Goal: Find specific page/section: Find specific page/section

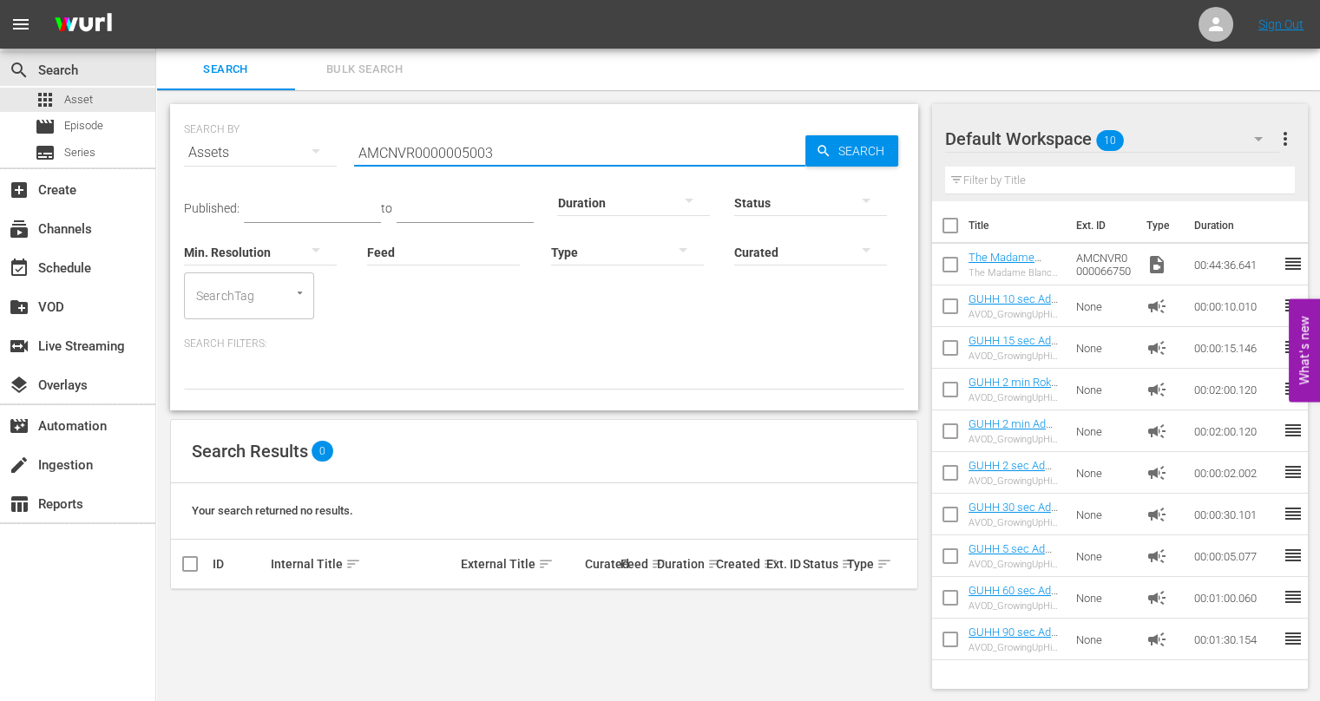
click at [467, 155] on input "AMCNVR0000005003" at bounding box center [579, 153] width 451 height 42
paste input "36985"
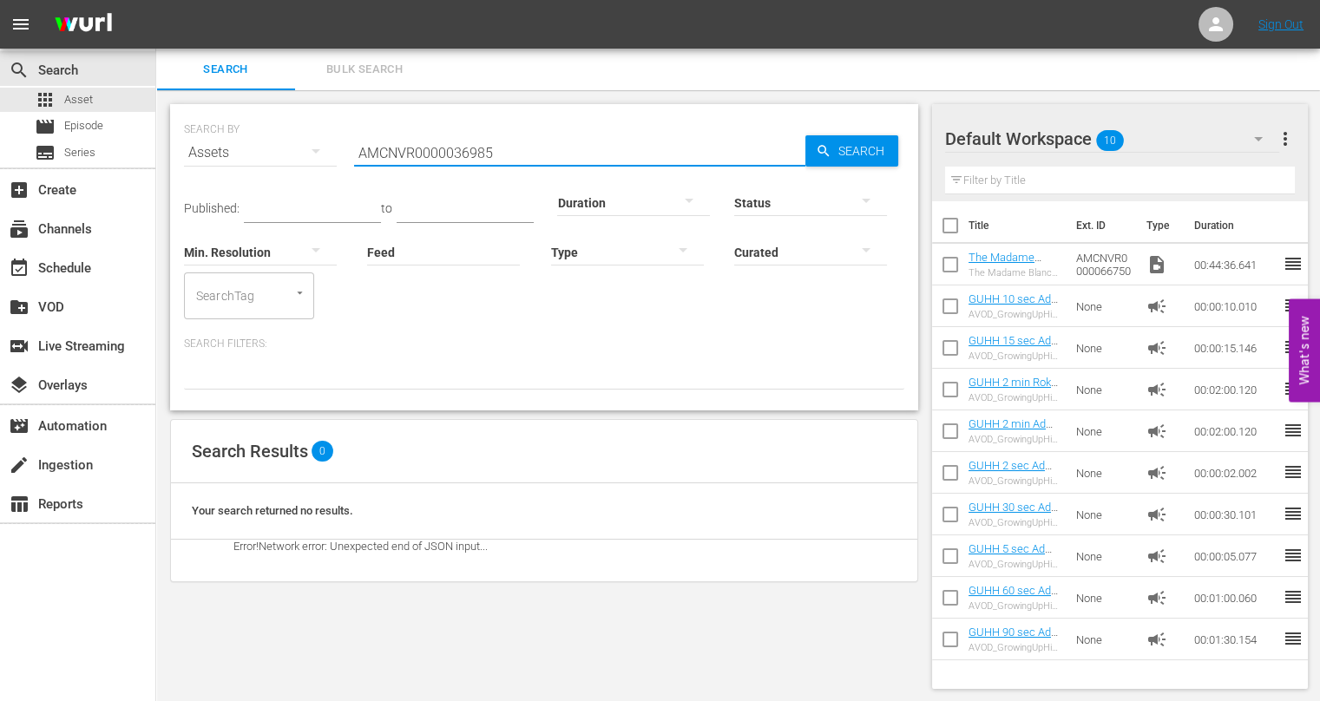
type input "AMCNVR0000036985"
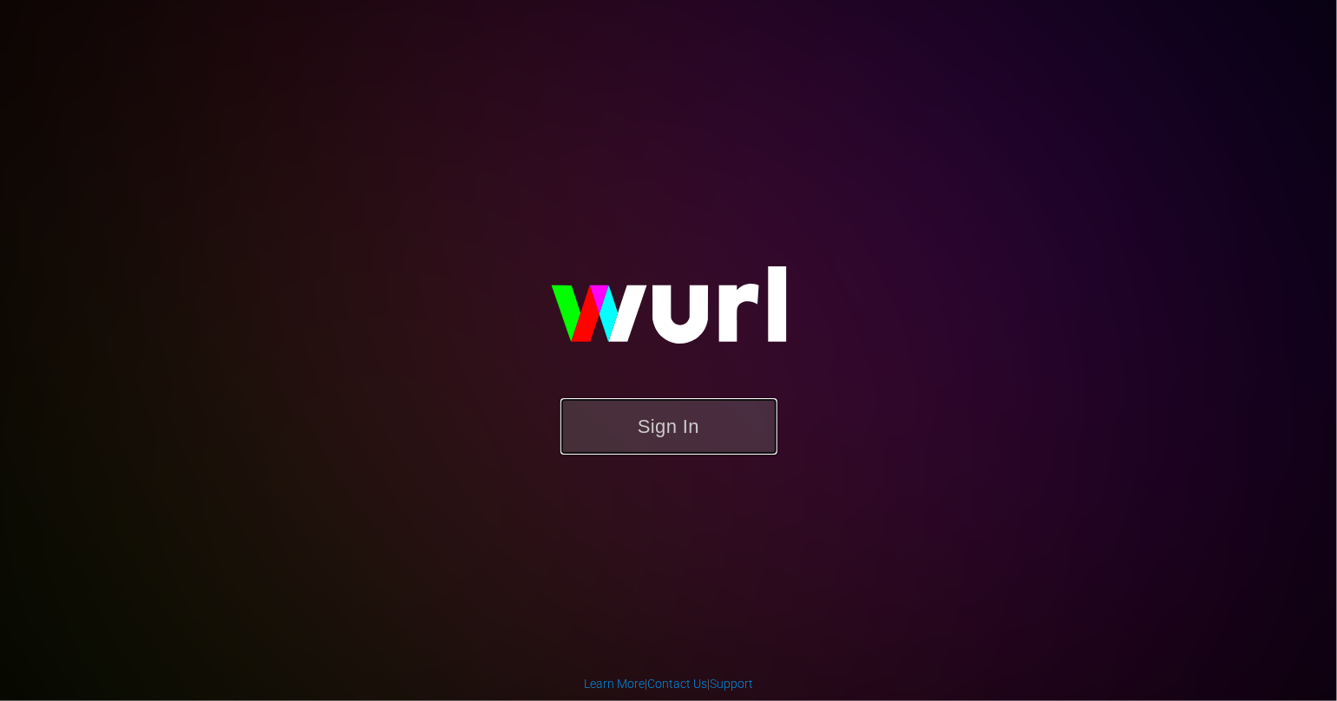
click at [629, 407] on button "Sign In" at bounding box center [669, 426] width 217 height 56
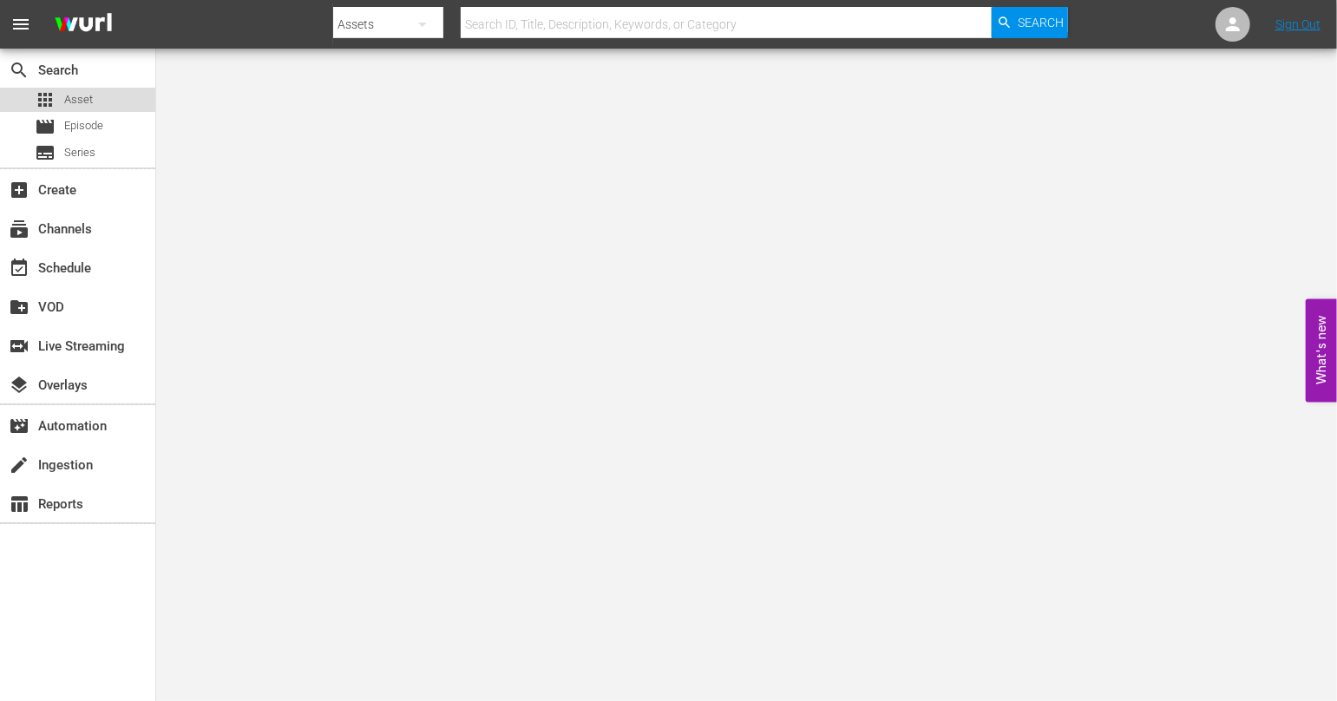
click at [108, 104] on div "apps Asset" at bounding box center [77, 100] width 155 height 24
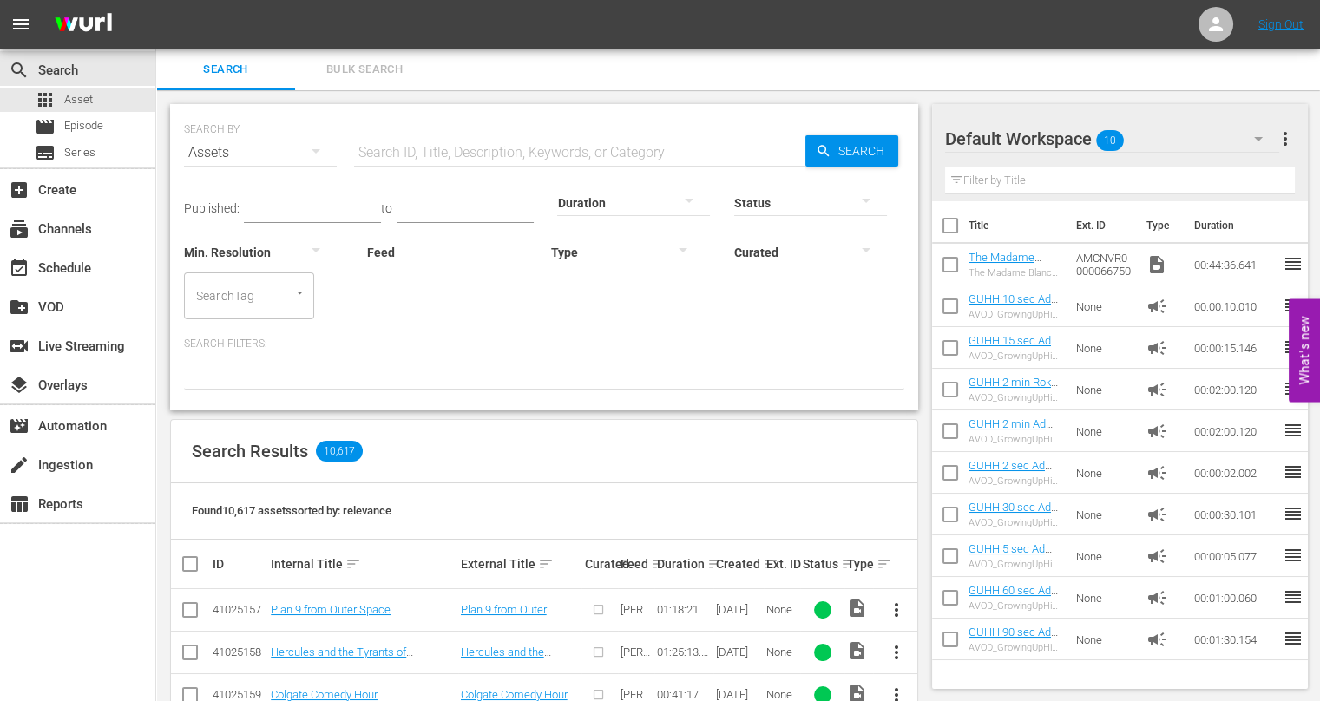
click at [522, 152] on input "text" at bounding box center [579, 153] width 451 height 42
paste input "AMCNVR0000036985"
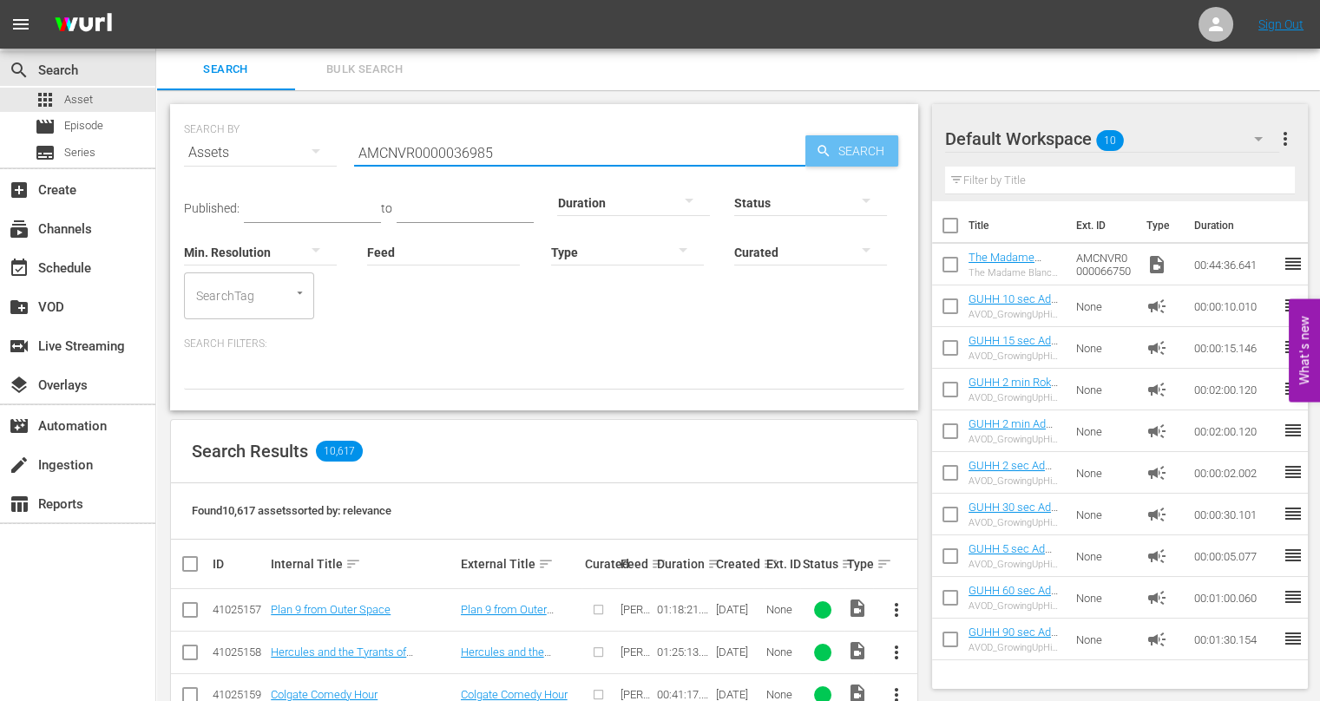
click at [838, 142] on span "Search" at bounding box center [864, 150] width 67 height 31
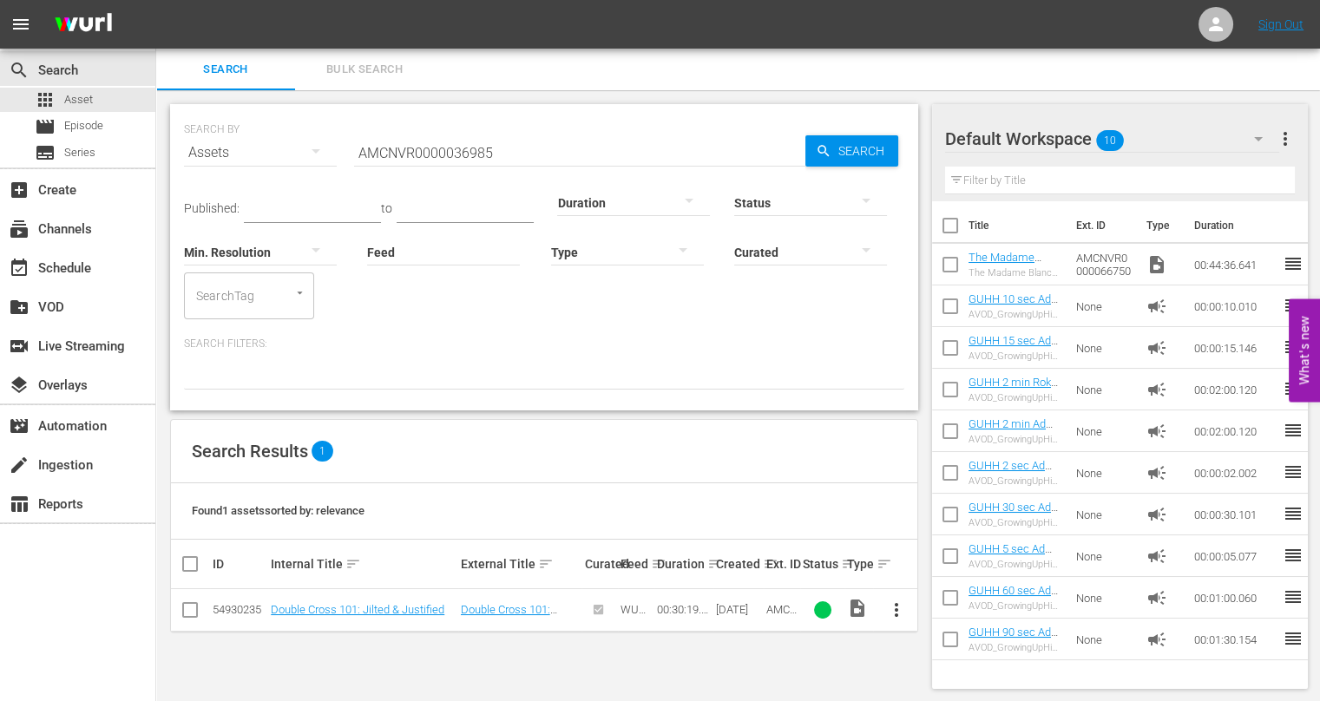
click at [549, 146] on input "AMCNVR0000036985" at bounding box center [579, 153] width 451 height 42
paste input "UMC1355627"
click at [479, 162] on input "UMC1355627" at bounding box center [579, 153] width 451 height 42
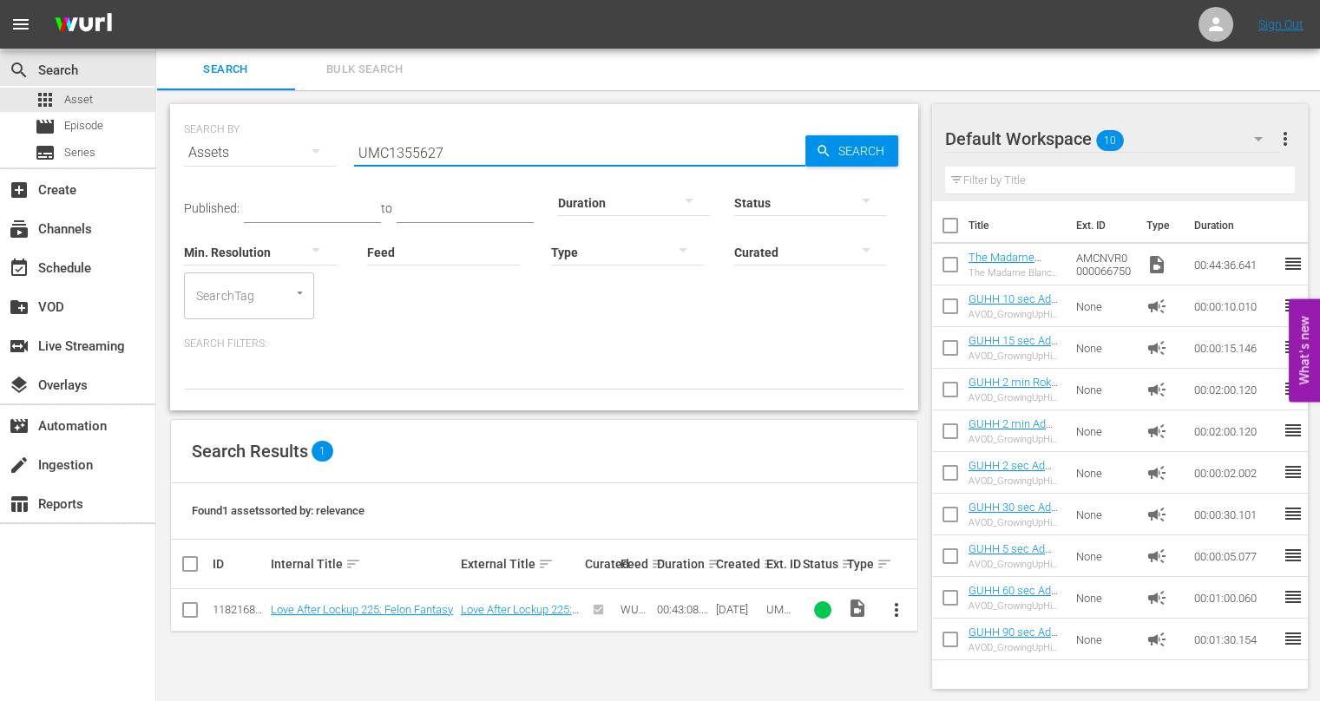
paste input "9"
click at [1189, 86] on div "Search Bulk Search" at bounding box center [738, 70] width 1164 height 42
click at [568, 149] on input "UMC1355629" at bounding box center [579, 153] width 451 height 42
click at [568, 150] on input "UMC1355629" at bounding box center [579, 153] width 451 height 42
paste input "30"
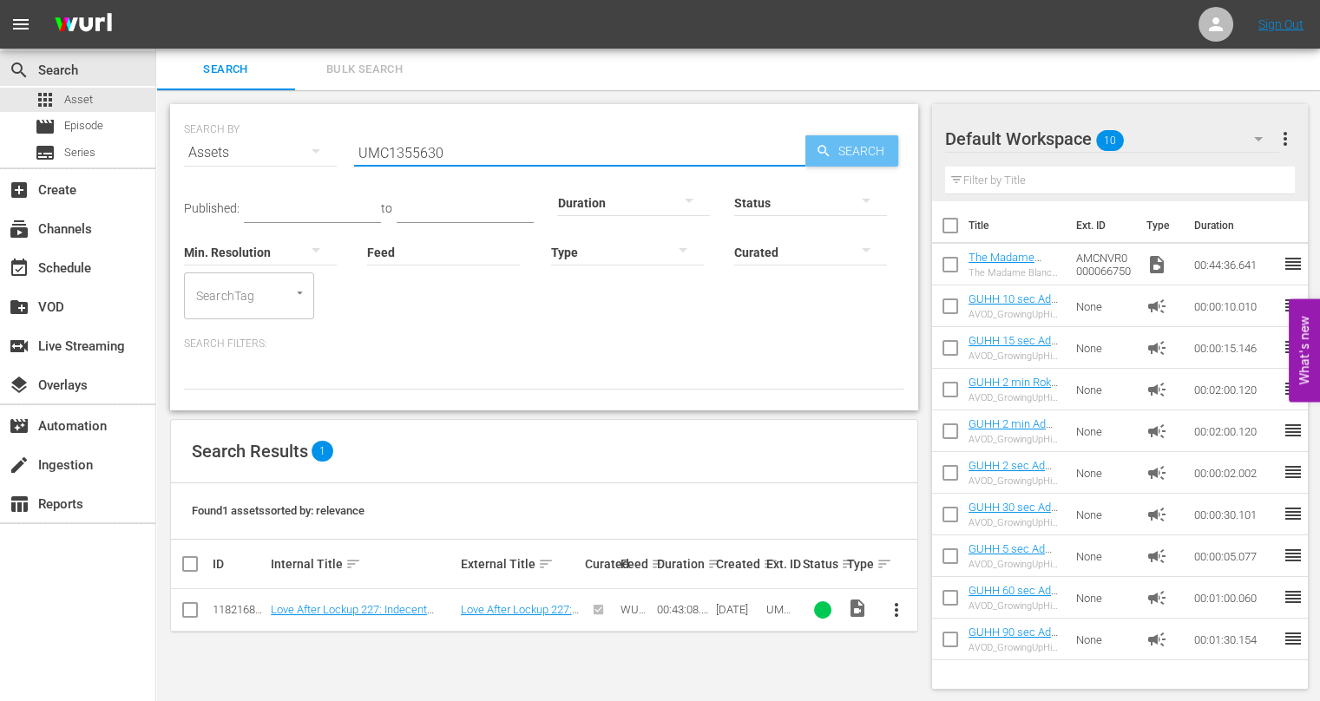
click at [841, 148] on span "Search" at bounding box center [864, 150] width 67 height 31
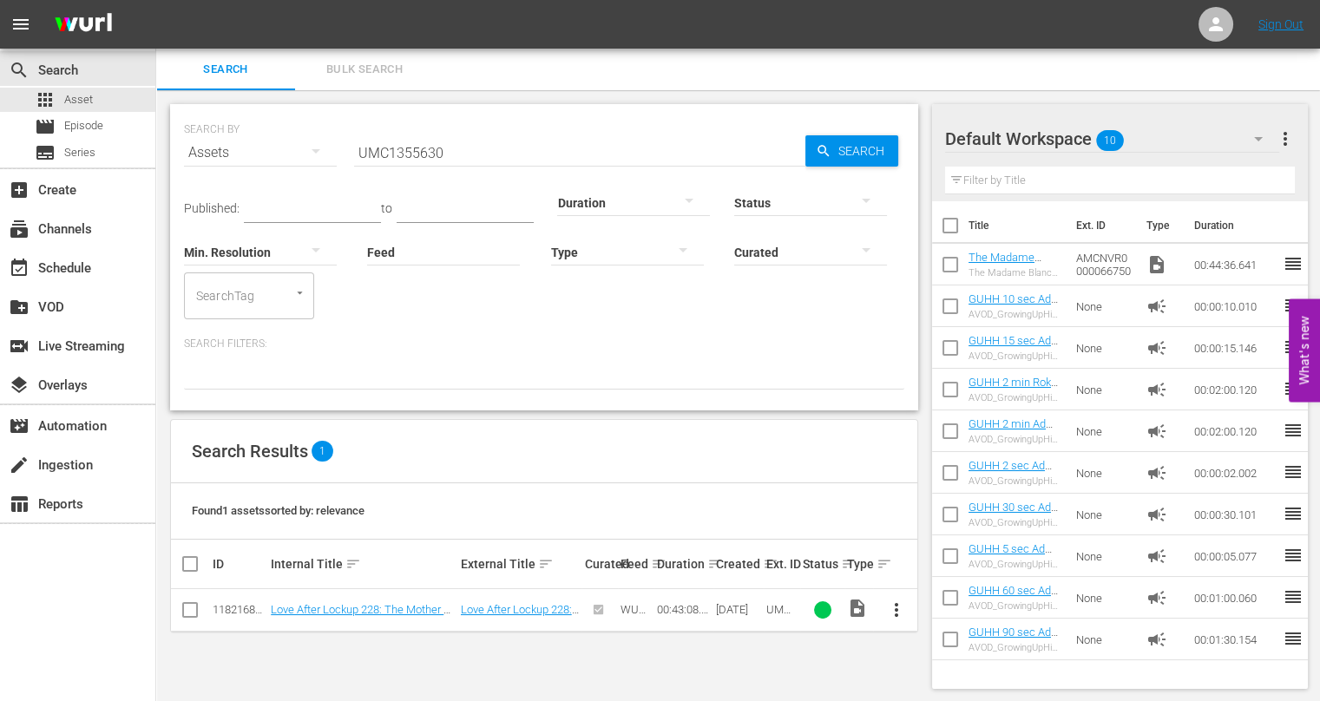
click at [1242, 81] on div "Search Bulk Search" at bounding box center [738, 70] width 1164 height 42
drag, startPoint x: 588, startPoint y: 156, endPoint x: 589, endPoint y: 177, distance: 20.8
click at [589, 177] on div "SEARCH BY Search By Assets Search ID, Title, Description, Keywords, or Category…" at bounding box center [544, 257] width 748 height 306
click at [582, 152] on input "UMC1355630" at bounding box center [579, 153] width 451 height 42
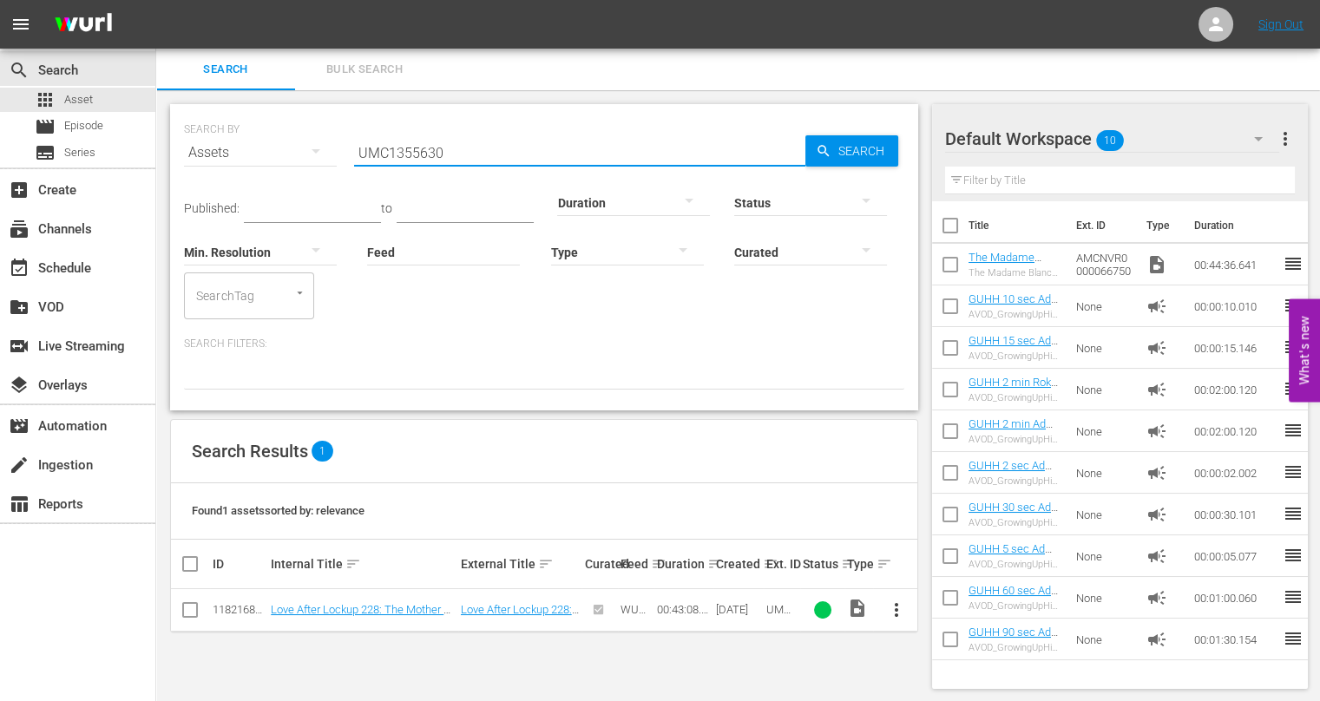
paste input "1"
click at [1243, 98] on div "Default Workspace 10 Default more_vert Filter by Title Title Ext. ID Type Durat…" at bounding box center [1126, 396] width 388 height 613
click at [474, 148] on input "UMC1355631" at bounding box center [579, 153] width 451 height 42
paste input "AMCNVR0000020863"
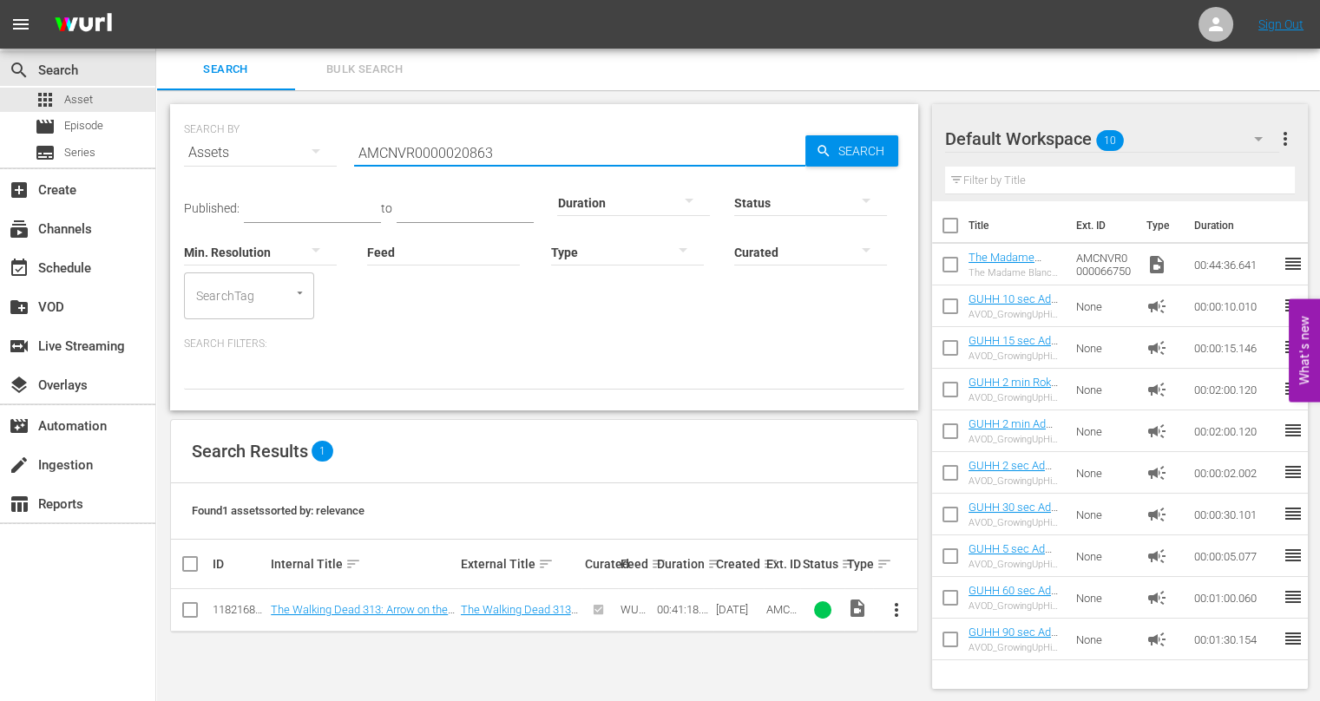
click at [531, 133] on input "AMCNVR0000020863" at bounding box center [579, 153] width 451 height 42
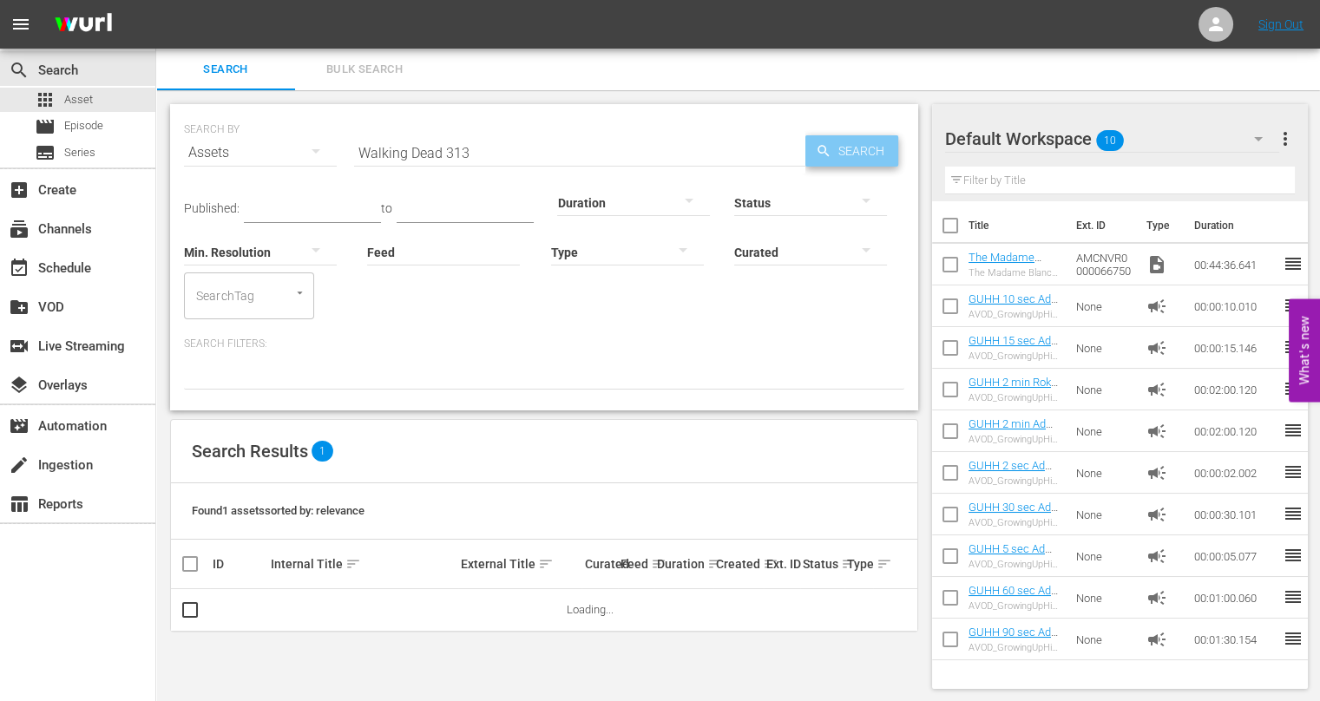
click at [830, 147] on icon "button" at bounding box center [824, 151] width 16 height 16
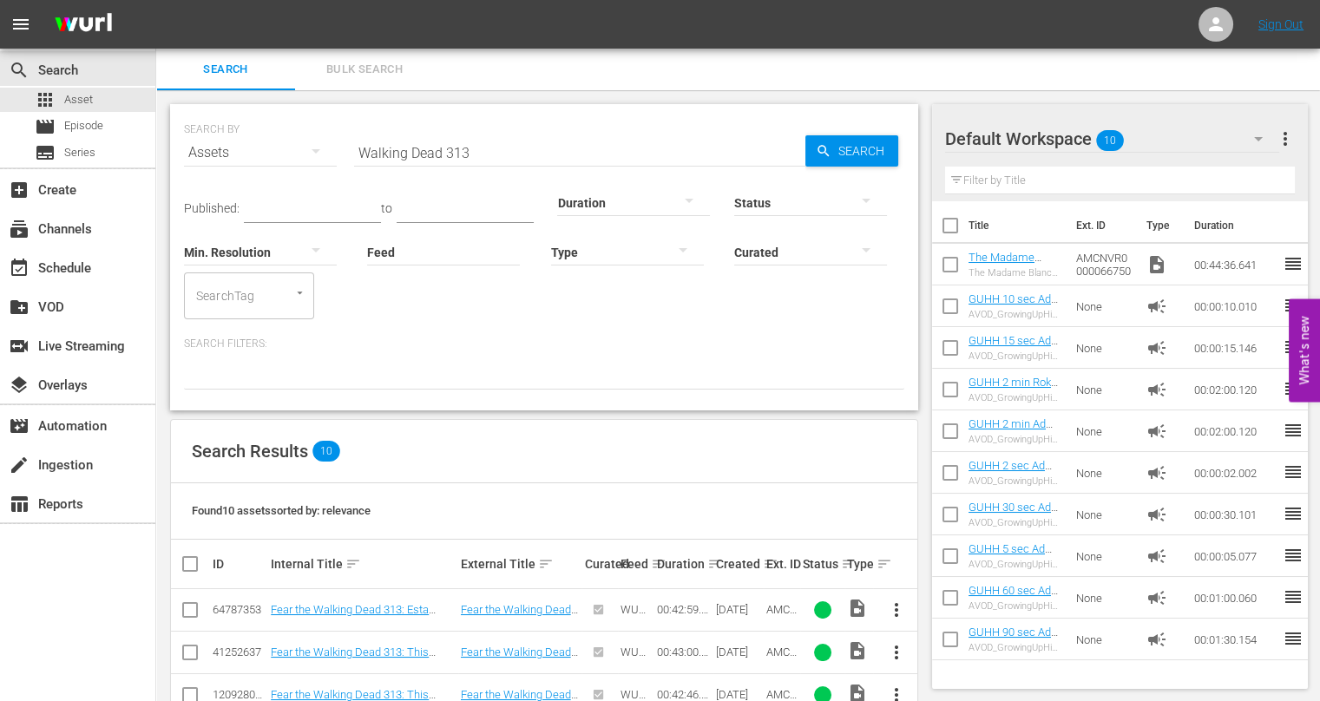
click at [510, 152] on input "Walking Dead 313" at bounding box center [579, 153] width 451 height 42
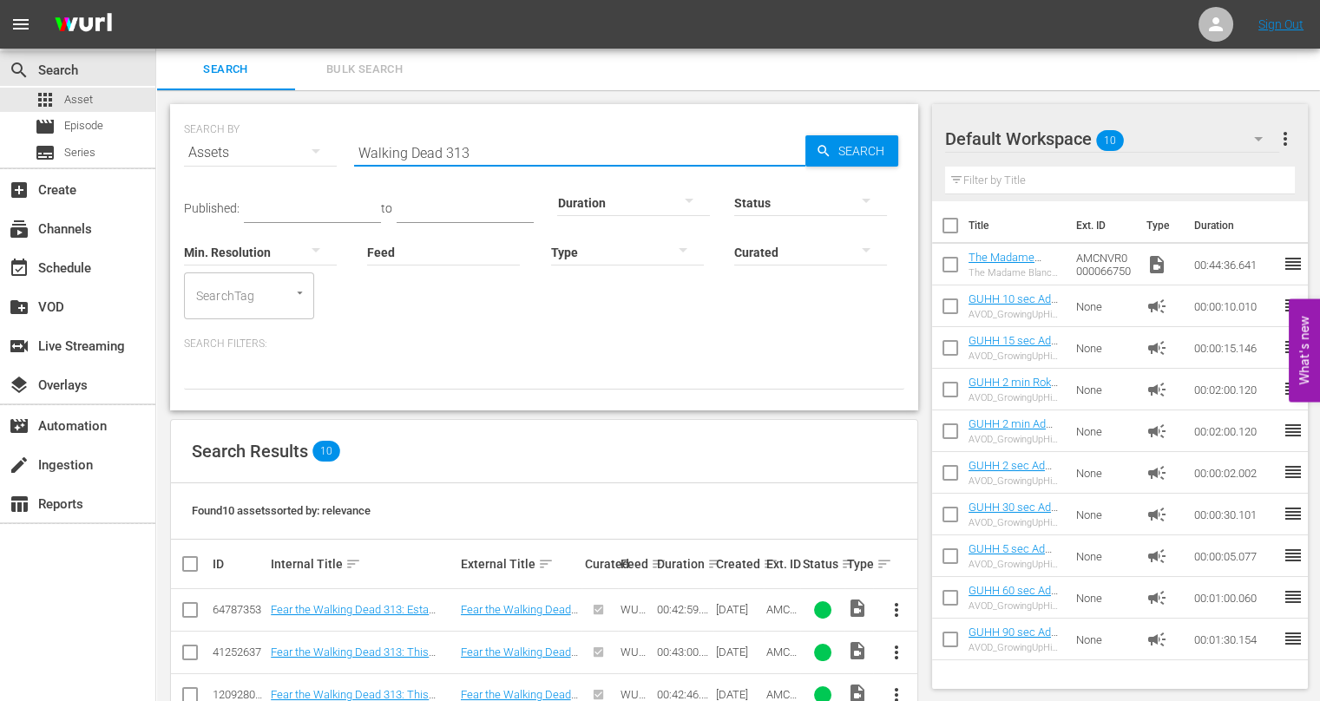
paste input "AMCNVR0000042912"
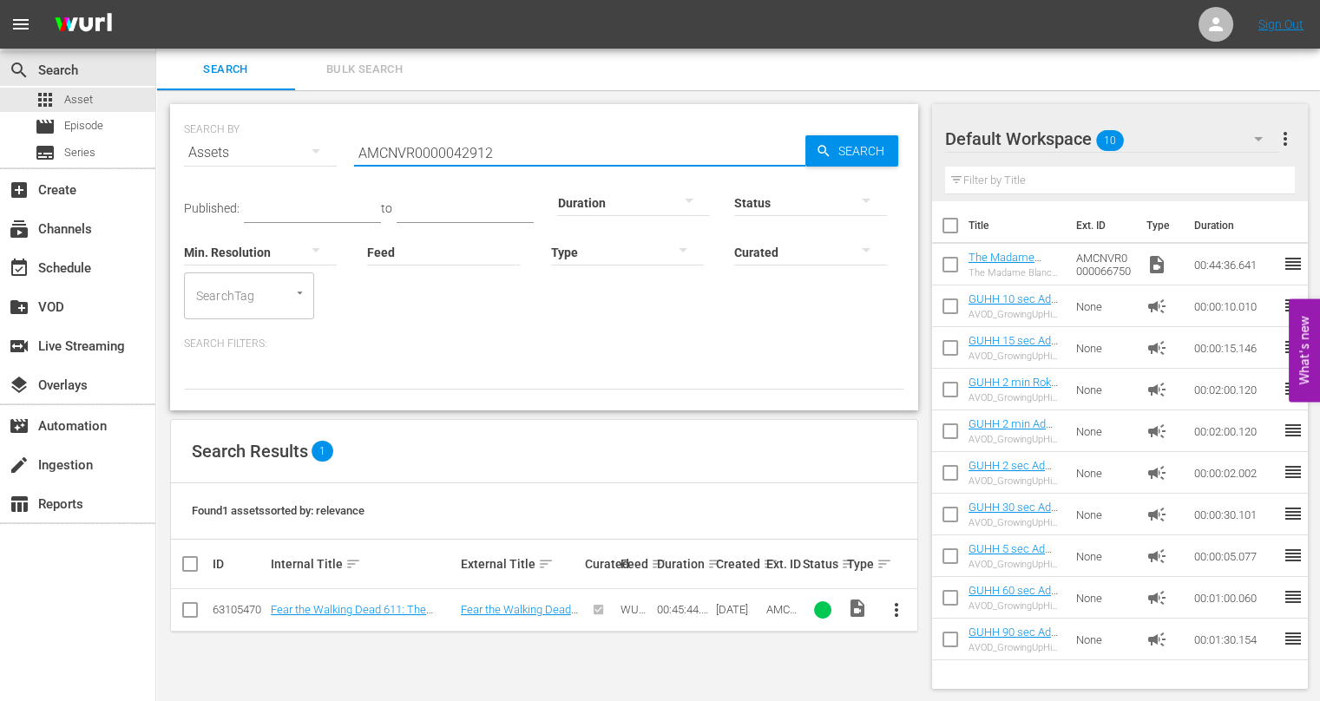
type input "AMCNVR0000042912"
